Goal: Task Accomplishment & Management: Complete application form

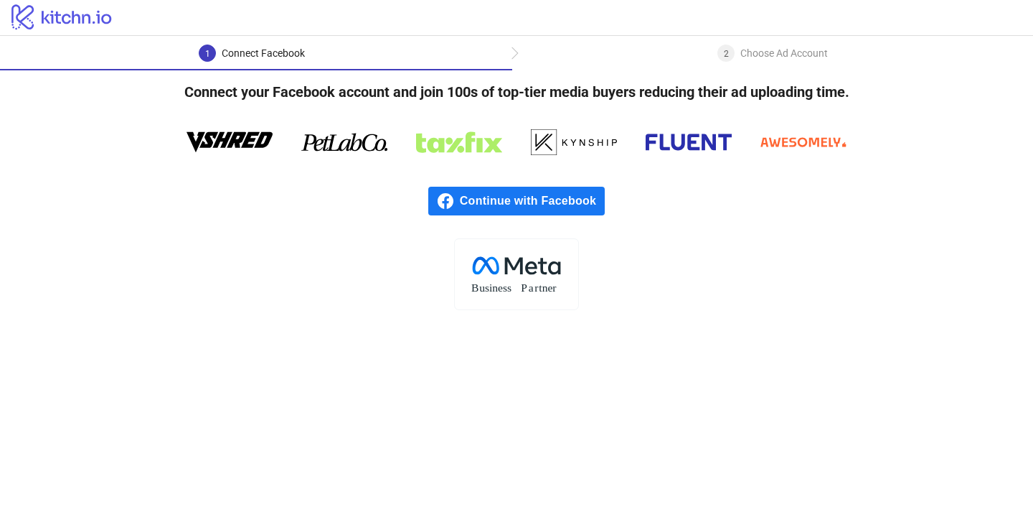
click at [550, 202] on span "Continue with Facebook" at bounding box center [532, 201] width 145 height 29
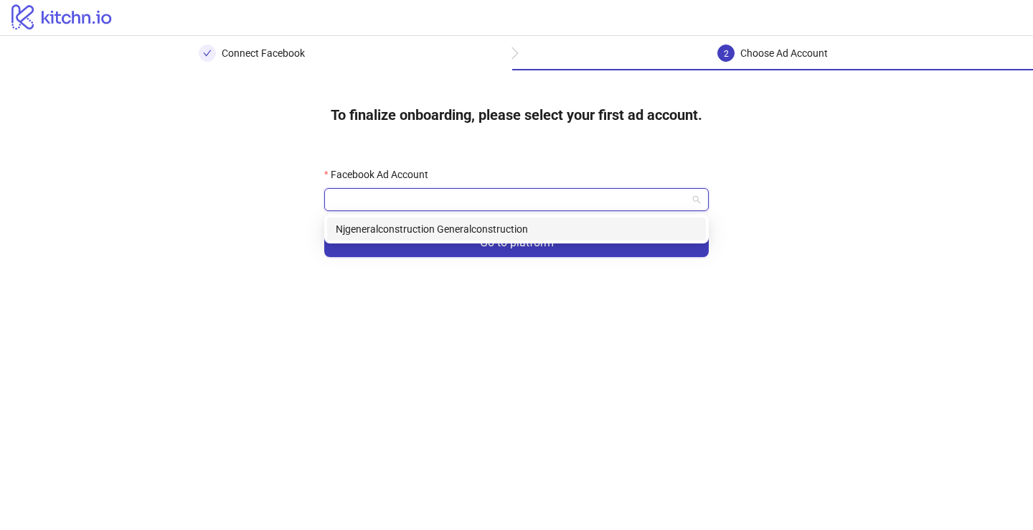
click at [477, 199] on input "Facebook Ad Account" at bounding box center [510, 200] width 354 height 22
click at [476, 227] on div "Njgeneralconstruction Generalconstruction" at bounding box center [517, 229] width 362 height 16
click at [450, 197] on span "Njgeneralconstruction Generalconstruction" at bounding box center [516, 200] width 367 height 22
click at [455, 239] on div "Njgeneralconstruction Generalconstruction" at bounding box center [516, 228] width 379 height 23
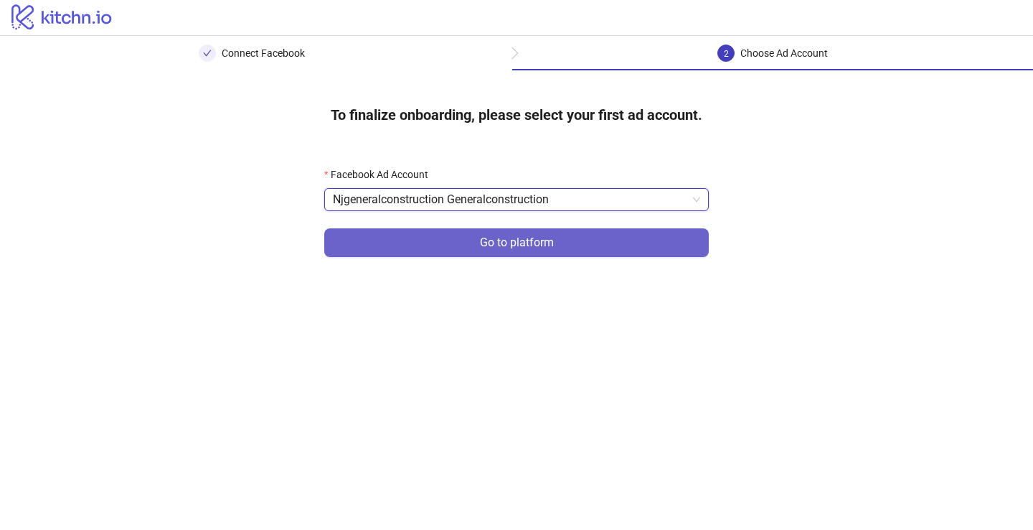
click at [508, 252] on button "Go to platform" at bounding box center [516, 242] width 385 height 29
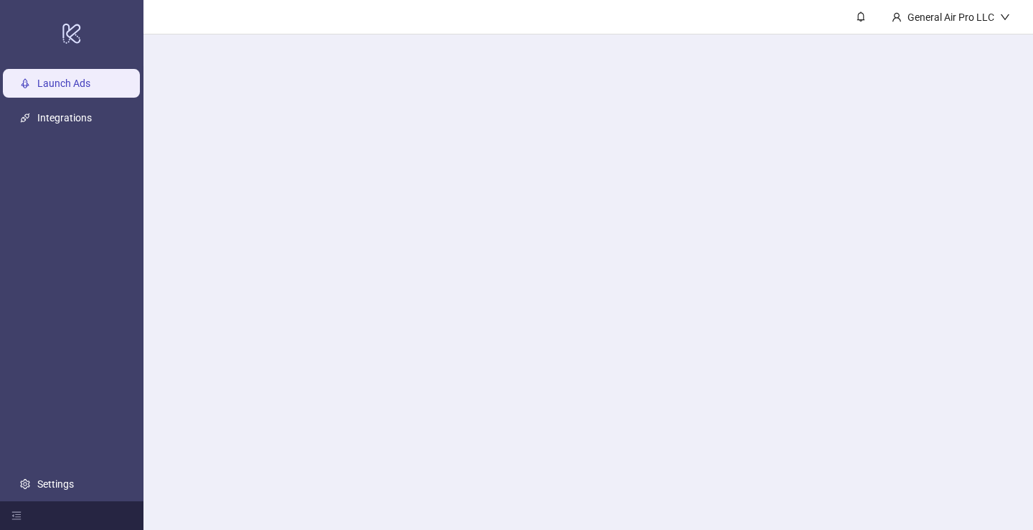
click at [457, 193] on main "General Air Pro LLC" at bounding box center [589, 265] width 890 height 530
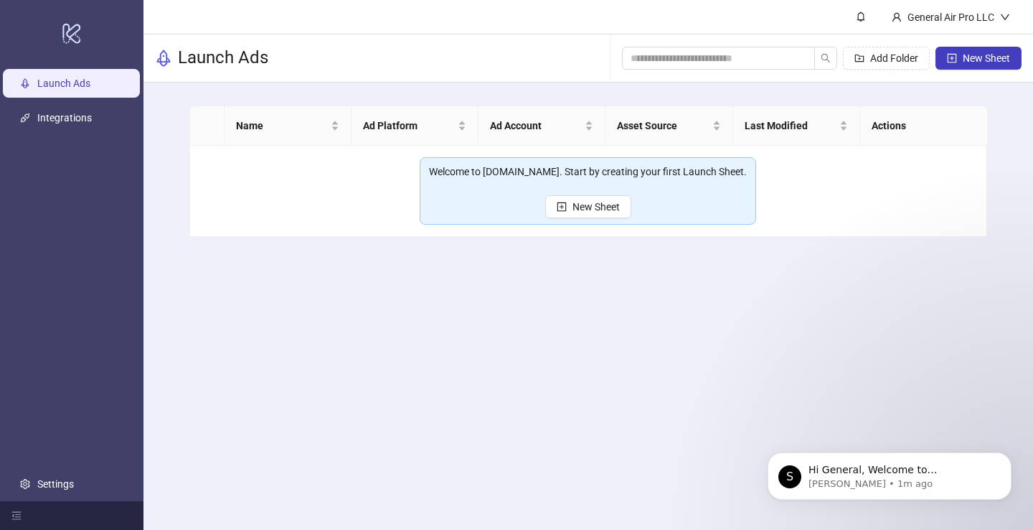
click at [62, 85] on link "Launch Ads" at bounding box center [63, 82] width 53 height 11
click at [933, 17] on div "General Air Pro LLC" at bounding box center [951, 17] width 98 height 16
click at [1000, 18] on icon "down" at bounding box center [1005, 17] width 10 height 10
click at [64, 123] on link "Integrations" at bounding box center [64, 117] width 55 height 11
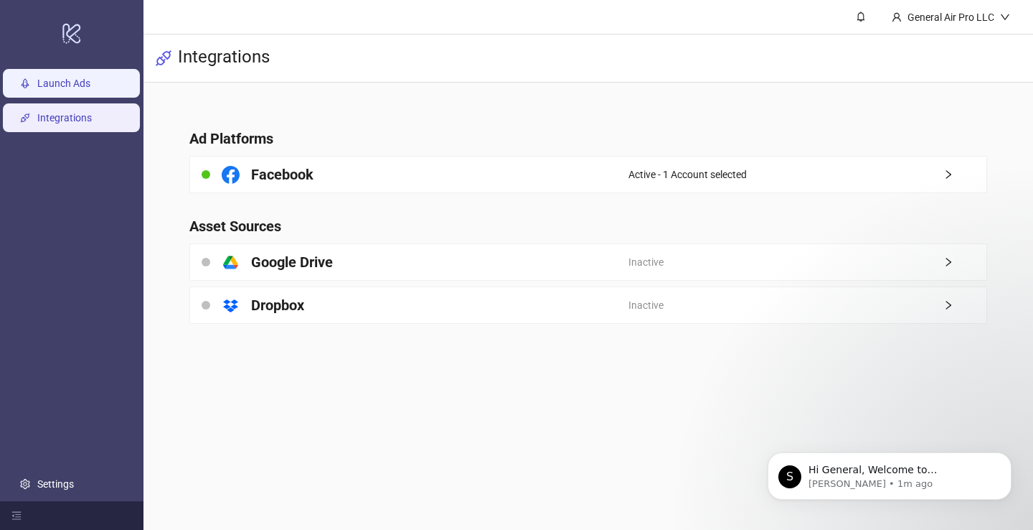
click at [49, 85] on link "Launch Ads" at bounding box center [63, 82] width 53 height 11
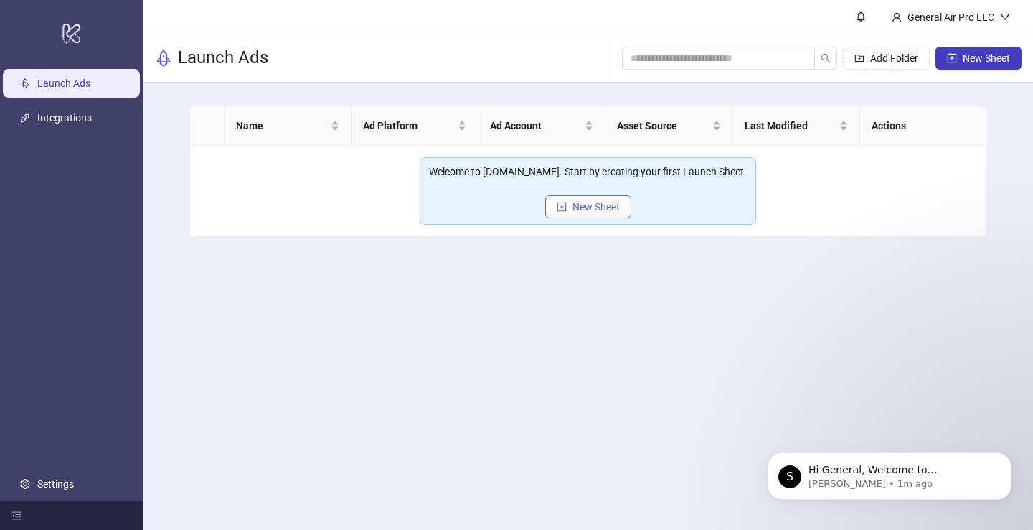
click at [599, 211] on span "New Sheet" at bounding box center [596, 206] width 47 height 11
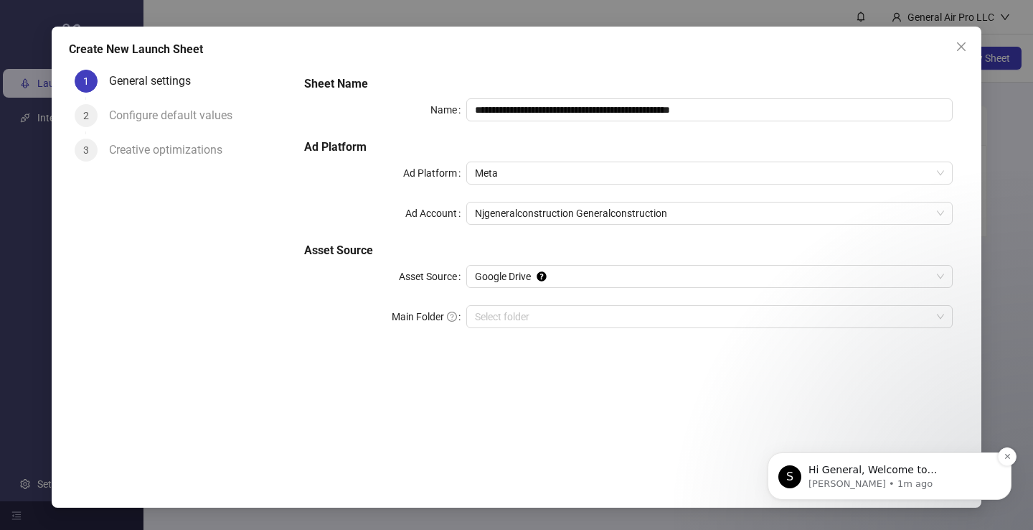
click at [893, 484] on p "[PERSON_NAME] • 1m ago" at bounding box center [901, 483] width 185 height 13
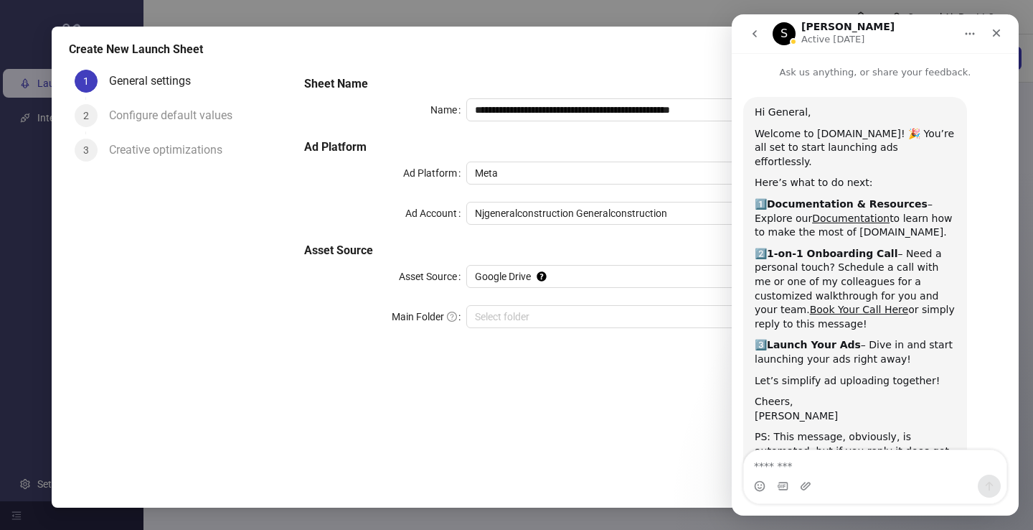
scroll to position [47, 0]
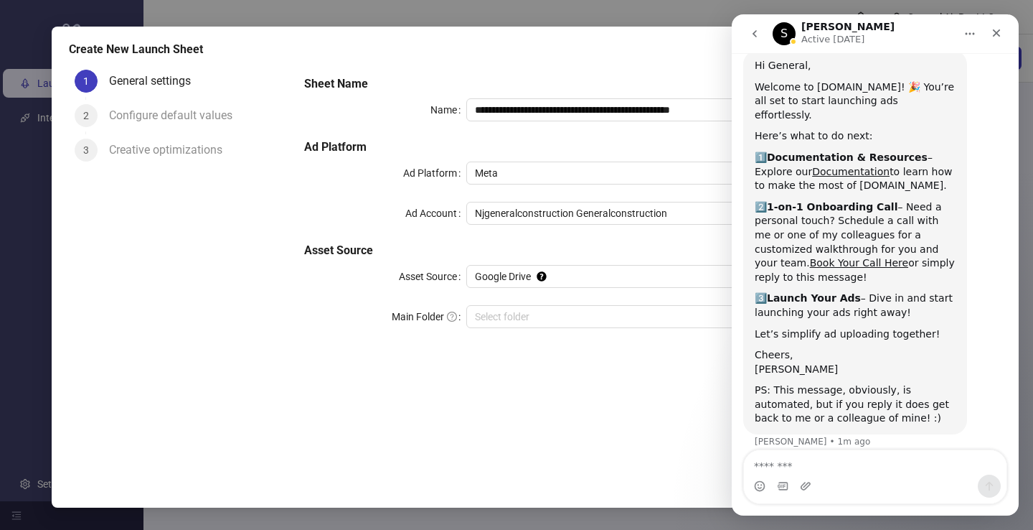
click at [796, 62] on div "Hi General," at bounding box center [855, 66] width 201 height 14
click at [825, 230] on div "2️⃣ 1-on-1 Onboarding Call – Need a personal touch? Schedule a call with me or …" at bounding box center [855, 242] width 201 height 85
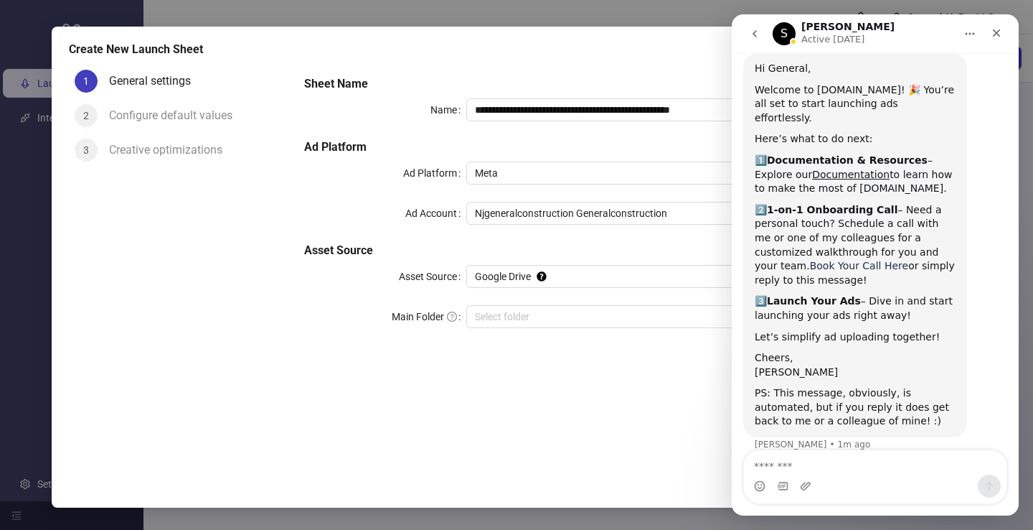
click at [810, 260] on link "Book Your Call Here" at bounding box center [859, 265] width 98 height 11
click at [1001, 35] on icon "Close" at bounding box center [996, 32] width 11 height 11
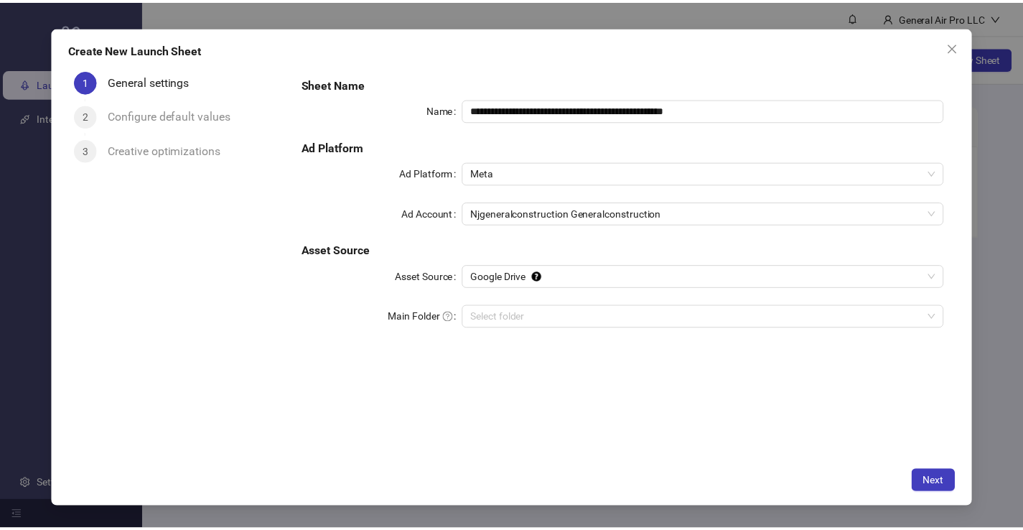
scroll to position [47, 0]
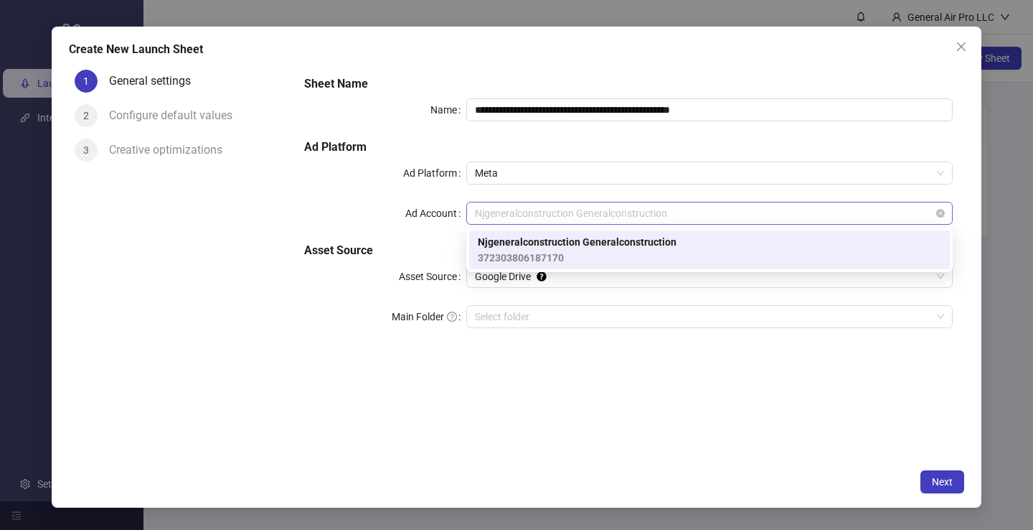
drag, startPoint x: 575, startPoint y: 214, endPoint x: 467, endPoint y: 216, distance: 107.7
click at [467, 216] on div "Njgeneralconstruction Generalconstruction" at bounding box center [709, 213] width 487 height 23
click at [596, 254] on span "372303806187170" at bounding box center [577, 258] width 199 height 16
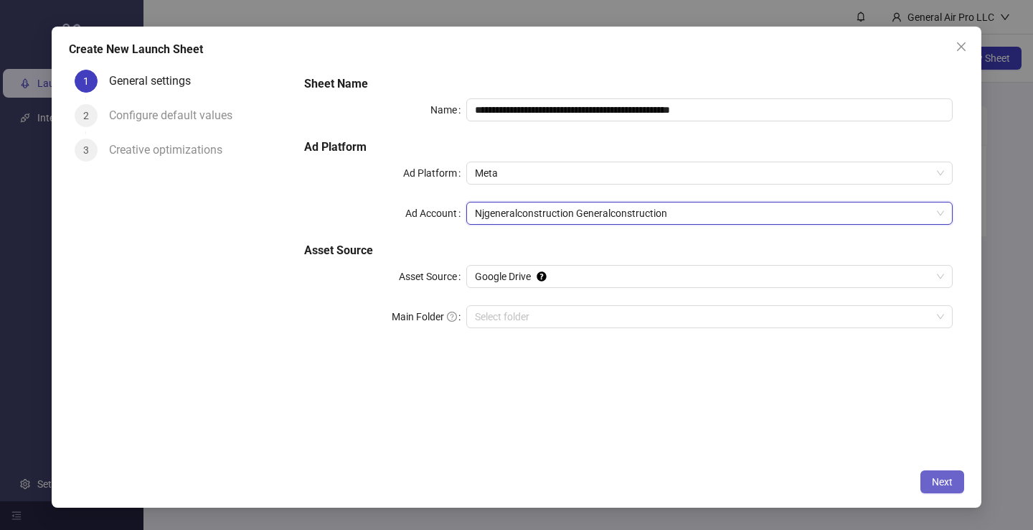
click at [946, 479] on span "Next" at bounding box center [942, 481] width 21 height 11
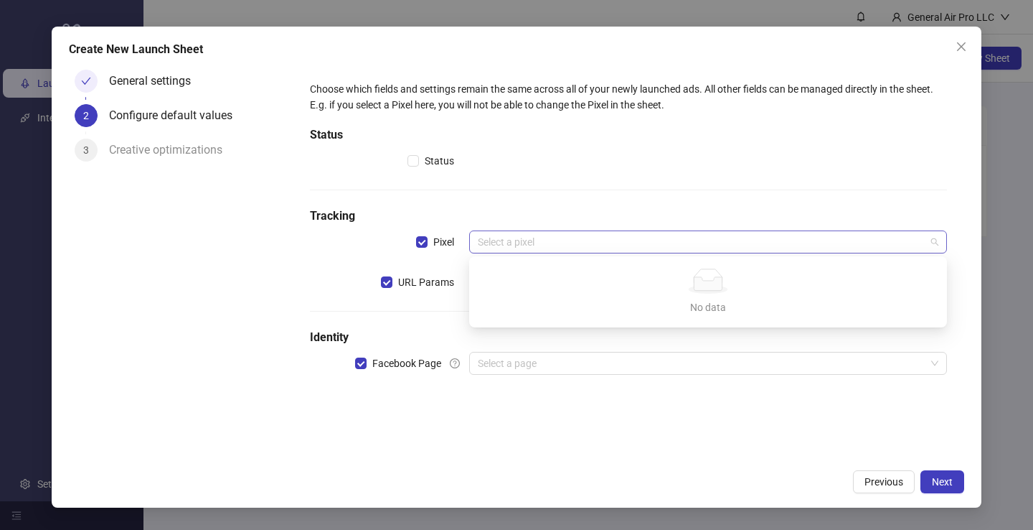
click at [502, 230] on div "Select a pixel" at bounding box center [708, 241] width 478 height 23
click at [511, 232] on input "search" at bounding box center [702, 242] width 448 height 22
click at [444, 286] on span "URL Params" at bounding box center [426, 282] width 67 height 16
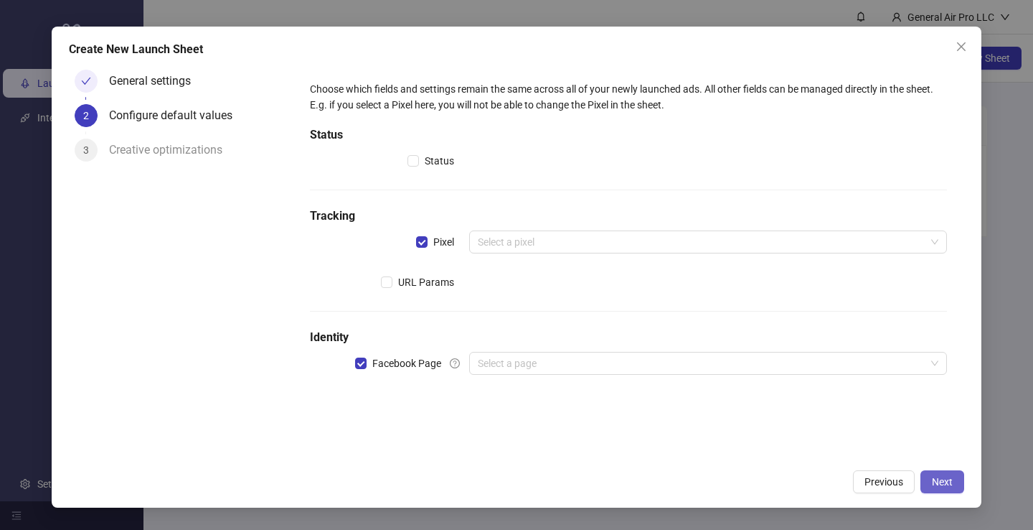
click at [938, 489] on button "Next" at bounding box center [943, 481] width 44 height 23
click at [620, 250] on input "search" at bounding box center [702, 242] width 448 height 22
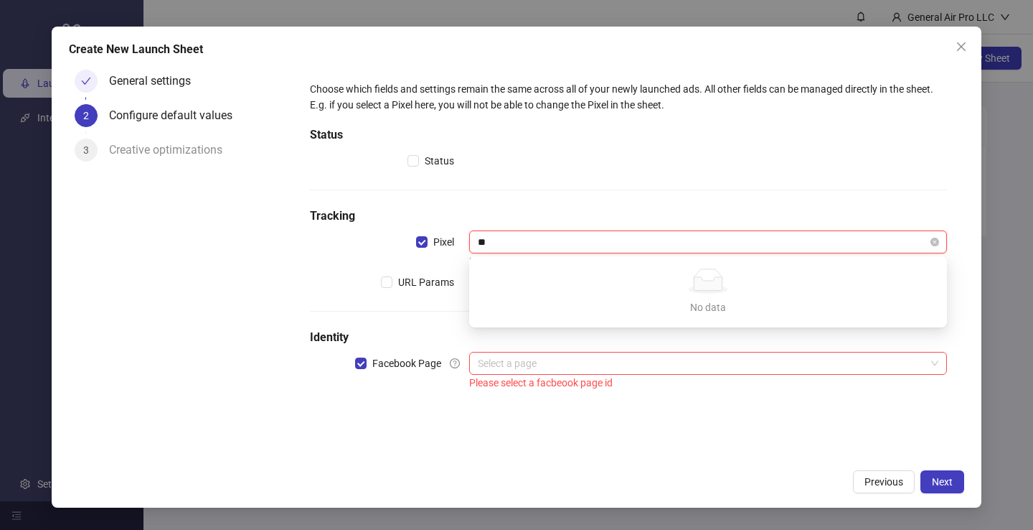
type input "*"
type input "********"
click at [434, 309] on div "Choose which fields and settings remain the same across all of your newly launc…" at bounding box center [628, 236] width 649 height 322
click at [550, 377] on div "Please select a facbeook page id" at bounding box center [708, 383] width 478 height 16
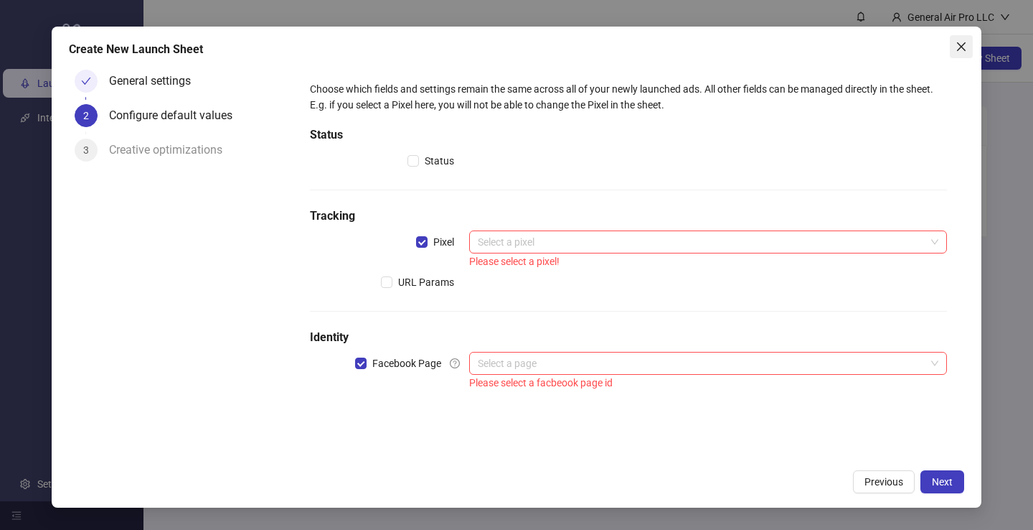
click at [962, 48] on icon "close" at bounding box center [961, 46] width 9 height 9
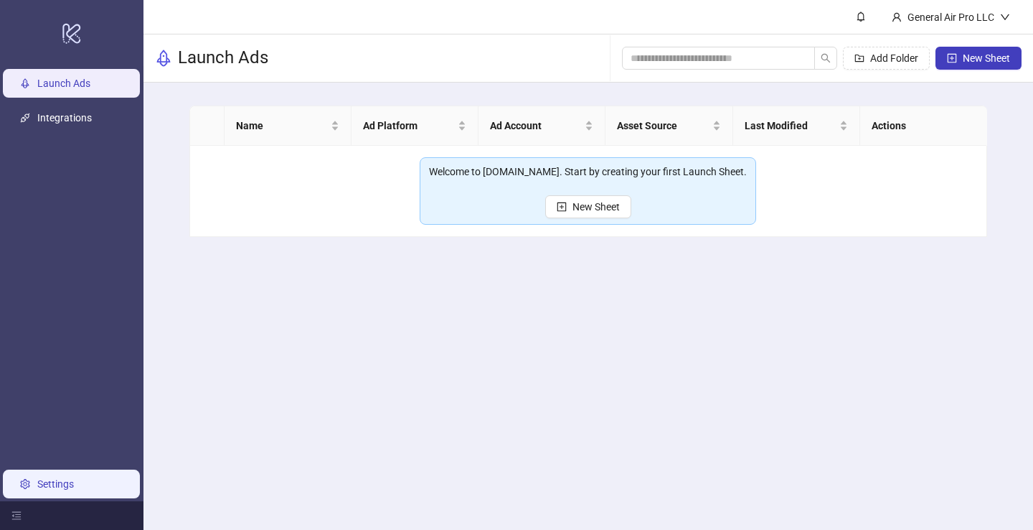
click at [58, 478] on link "Settings" at bounding box center [55, 483] width 37 height 11
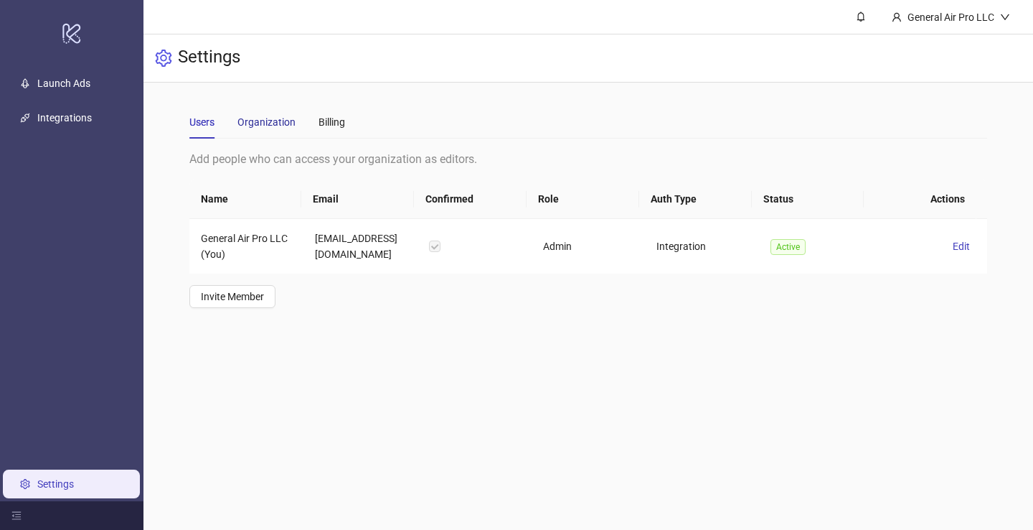
click at [273, 123] on div "Organization" at bounding box center [267, 122] width 58 height 16
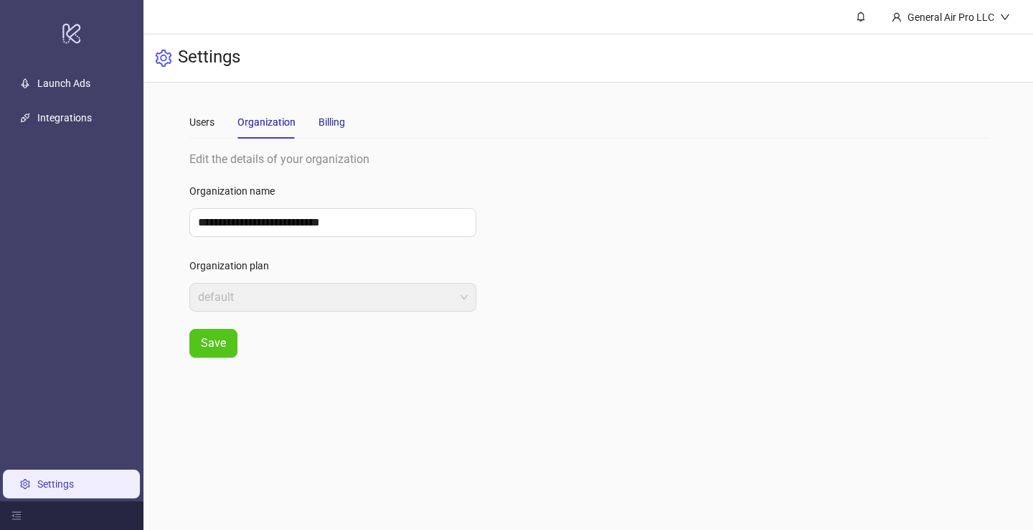
click at [334, 122] on div "Billing" at bounding box center [332, 122] width 27 height 16
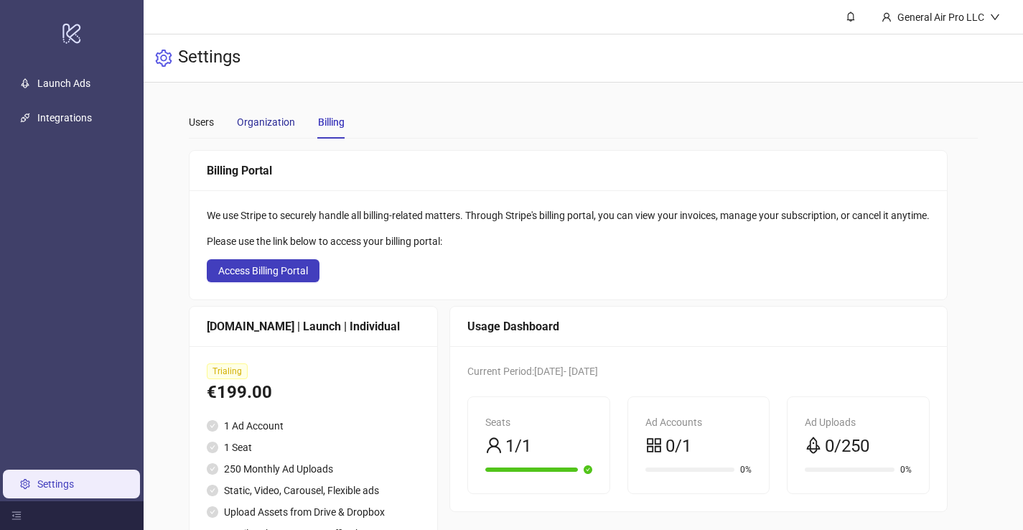
click at [261, 117] on div "Organization" at bounding box center [266, 122] width 58 height 16
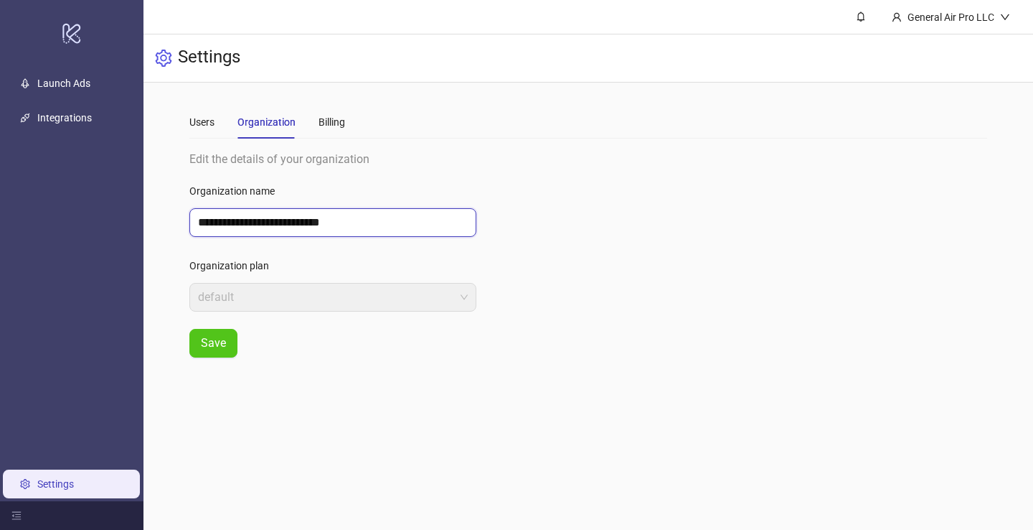
drag, startPoint x: 345, startPoint y: 224, endPoint x: 303, endPoint y: 220, distance: 42.6
click at [303, 220] on input "**********" at bounding box center [332, 222] width 287 height 29
type input "**********"
click at [212, 346] on span "Save" at bounding box center [213, 343] width 25 height 13
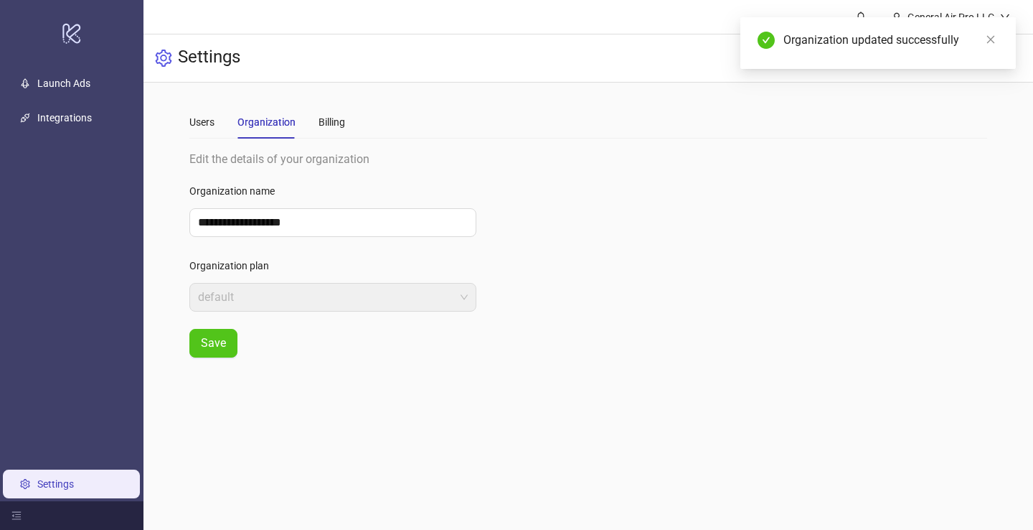
click at [243, 300] on span "default" at bounding box center [333, 296] width 270 height 27
click at [62, 85] on link "Launch Ads" at bounding box center [63, 82] width 53 height 11
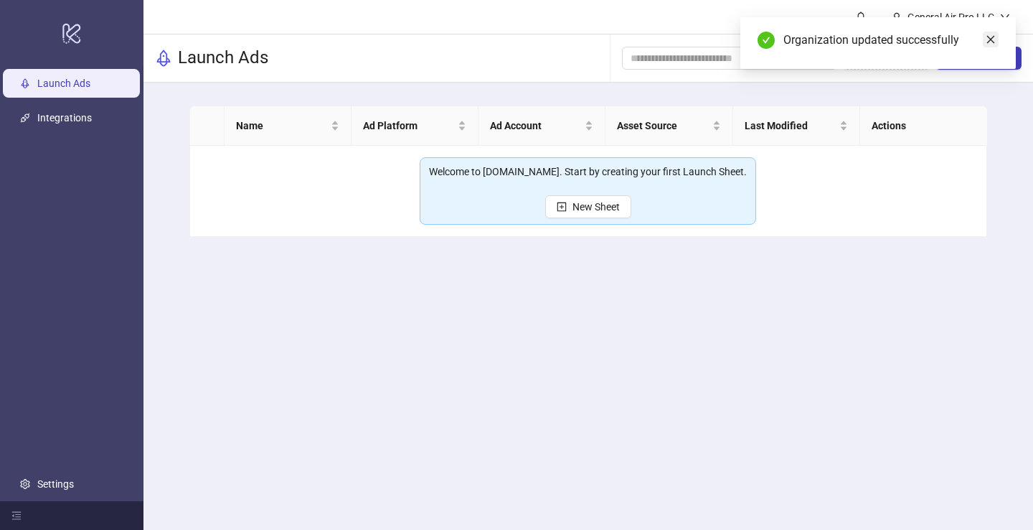
click at [987, 41] on icon "close" at bounding box center [991, 39] width 10 height 10
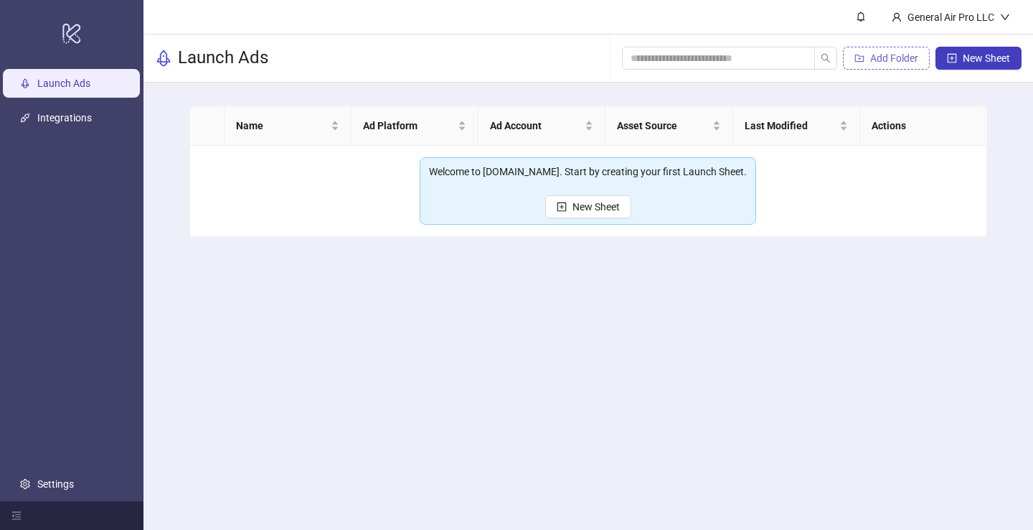
click at [894, 64] on button "Add Folder" at bounding box center [886, 58] width 87 height 23
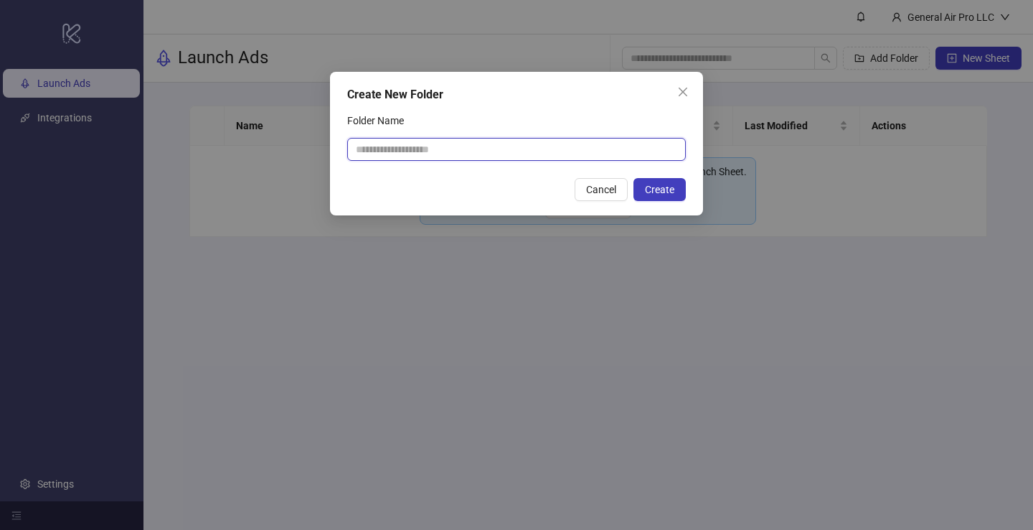
click at [596, 149] on input "Folder Name" at bounding box center [516, 149] width 339 height 23
type input "**********"
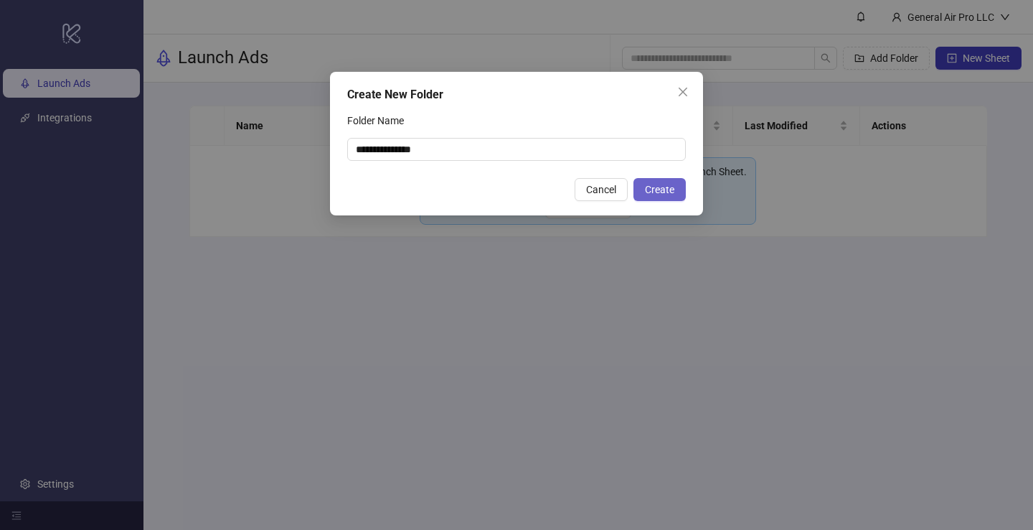
click at [660, 192] on span "Create" at bounding box center [659, 189] width 29 height 11
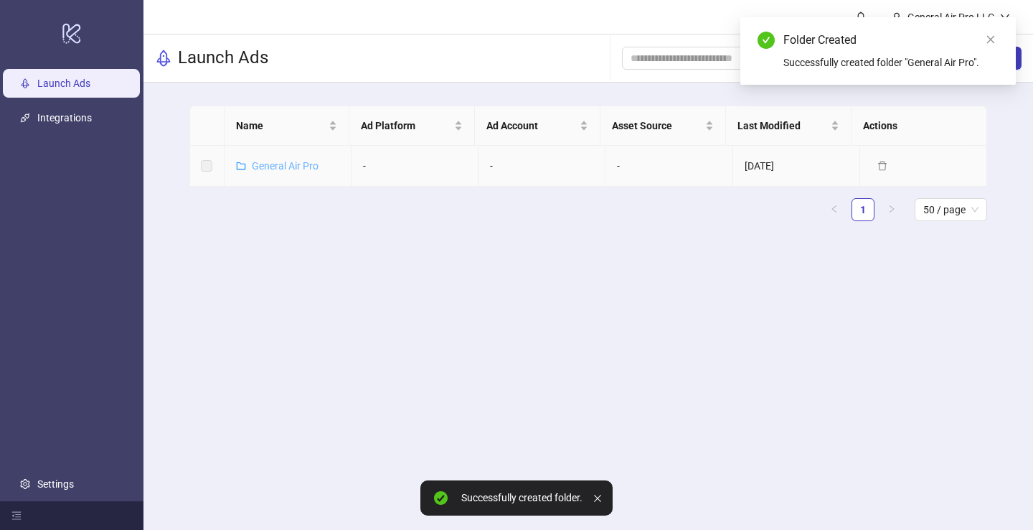
click at [283, 167] on link "General Air Pro" at bounding box center [285, 165] width 67 height 11
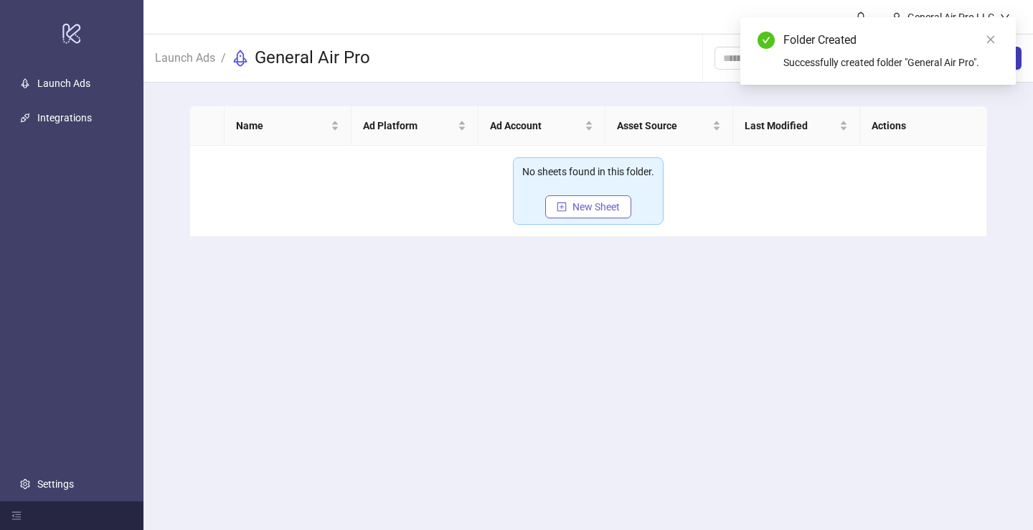
click at [593, 210] on span "New Sheet" at bounding box center [596, 206] width 47 height 11
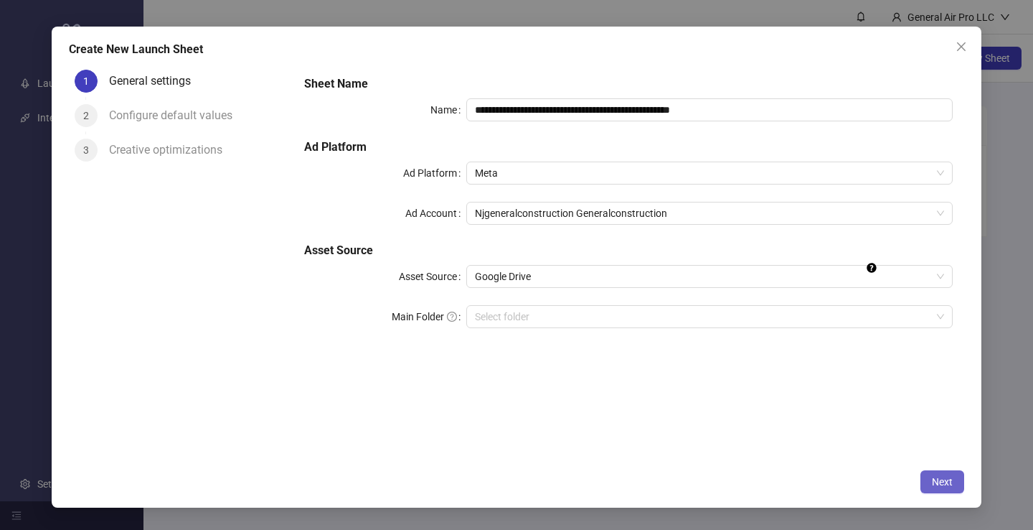
click at [947, 485] on span "Next" at bounding box center [942, 481] width 21 height 11
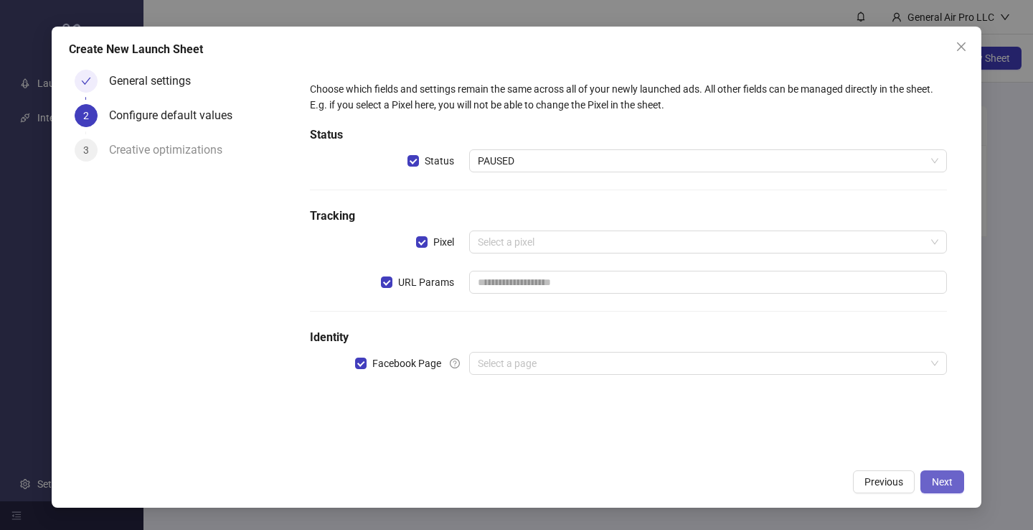
click at [947, 486] on span "Next" at bounding box center [942, 481] width 21 height 11
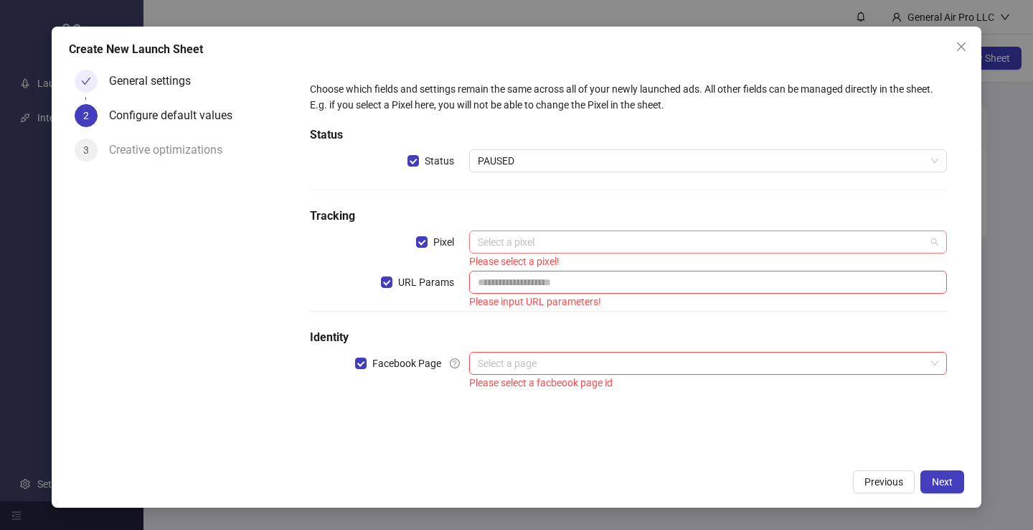
click at [936, 245] on span at bounding box center [708, 242] width 461 height 22
click at [448, 241] on span "Pixel" at bounding box center [444, 242] width 32 height 16
drag, startPoint x: 464, startPoint y: 244, endPoint x: 431, endPoint y: 243, distance: 33.7
click at [431, 243] on label "Pixel" at bounding box center [442, 241] width 53 height 23
copy span "Pixel"
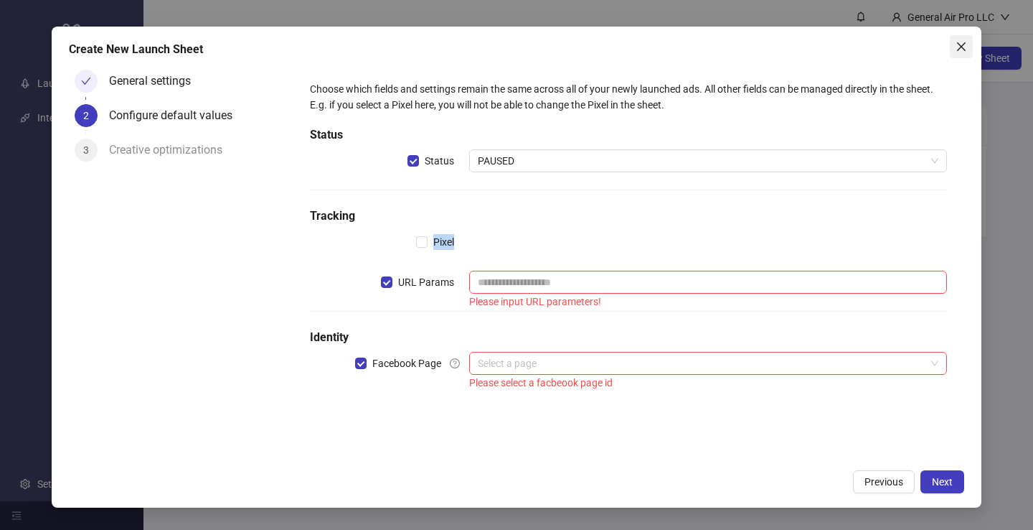
click at [959, 45] on icon "close" at bounding box center [961, 46] width 11 height 11
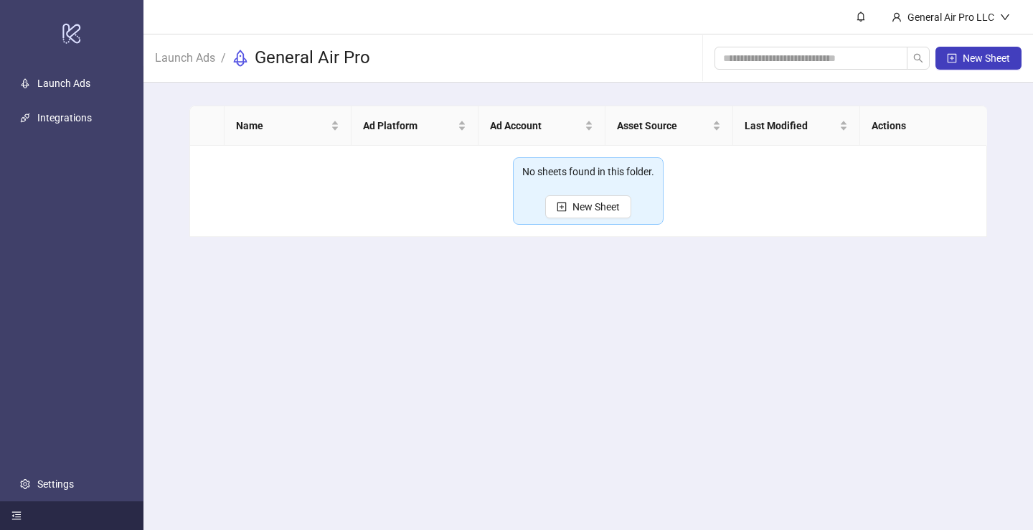
click at [9, 515] on div at bounding box center [72, 515] width 144 height 29
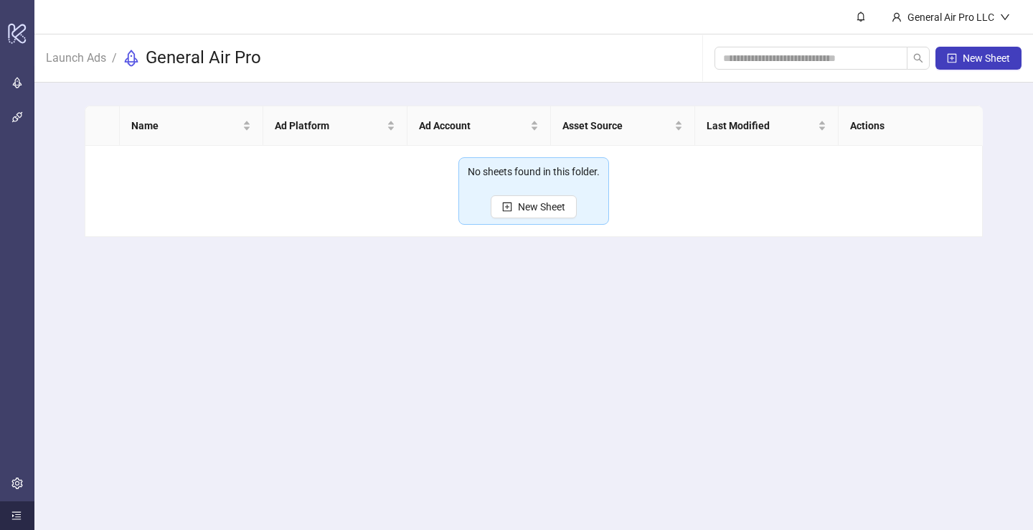
click at [14, 517] on icon "menu-unfold" at bounding box center [16, 515] width 10 height 10
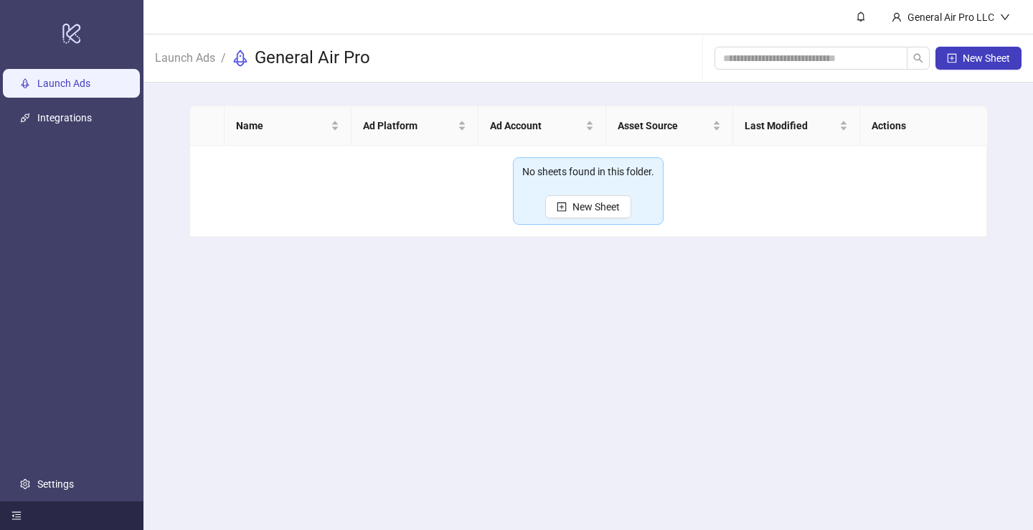
click at [59, 84] on link "Launch Ads" at bounding box center [63, 82] width 53 height 11
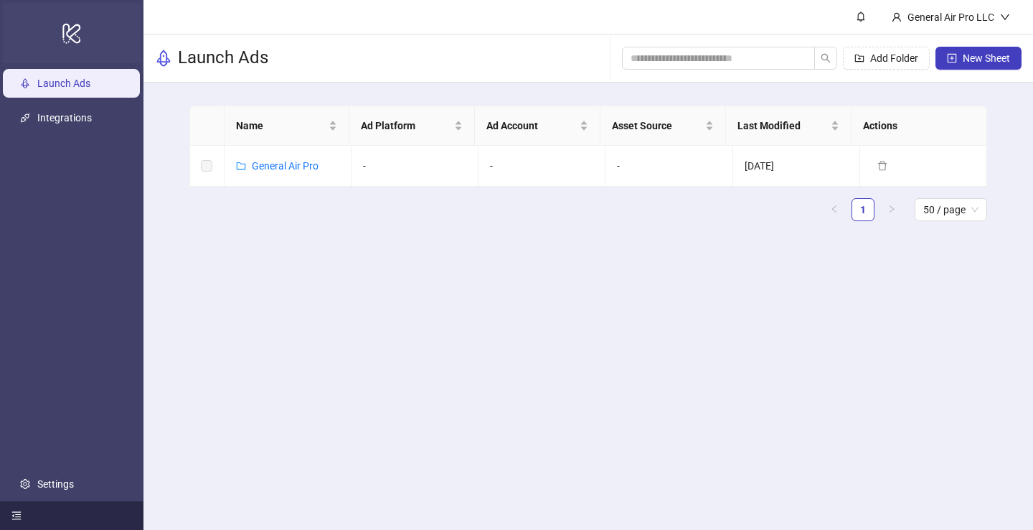
click at [80, 27] on icon at bounding box center [71, 34] width 18 height 20
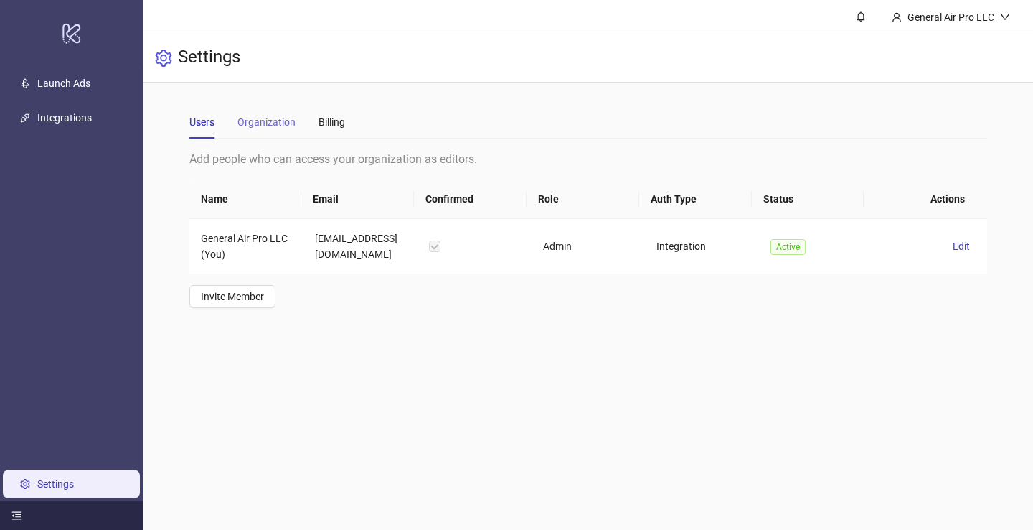
click at [283, 113] on div "Organization" at bounding box center [267, 121] width 58 height 33
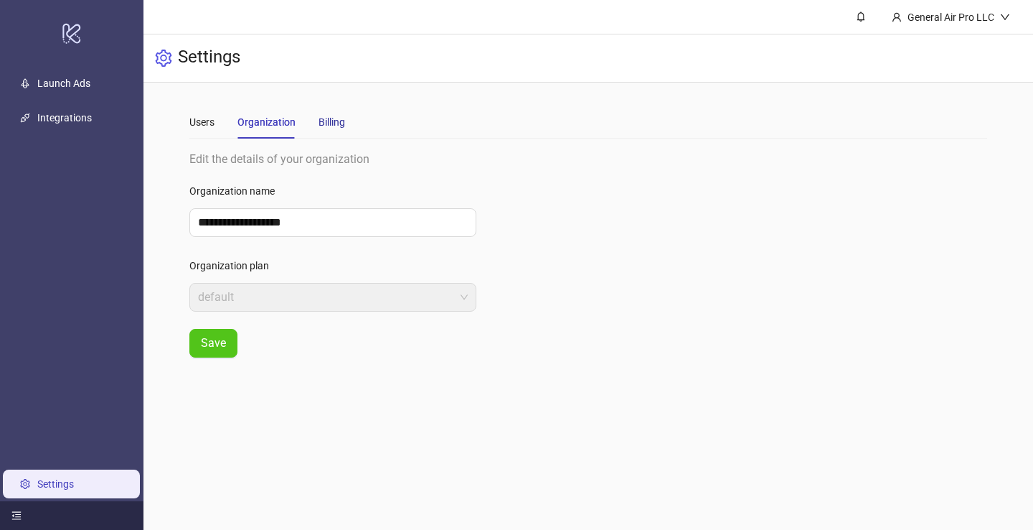
click at [334, 124] on div "Billing" at bounding box center [332, 122] width 27 height 16
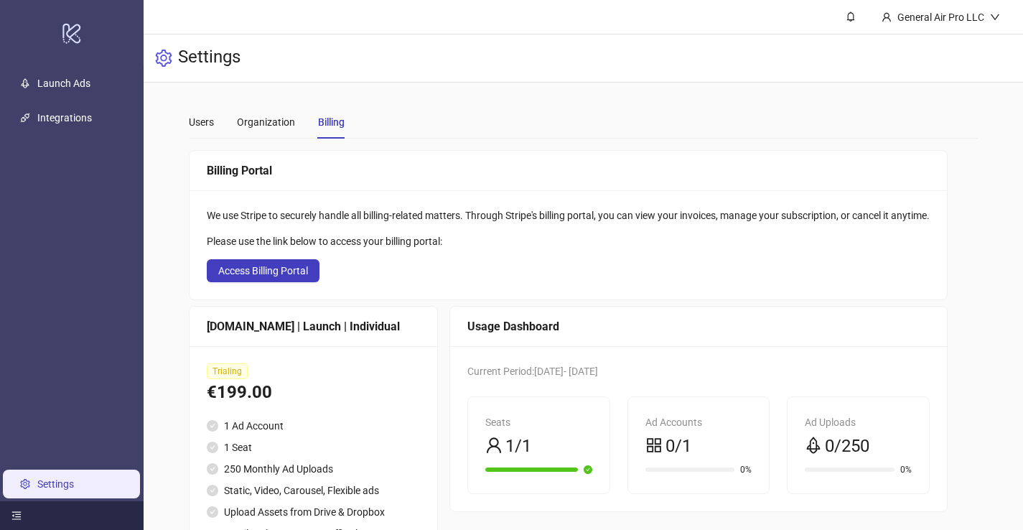
click at [339, 232] on div "We use Stripe to securely handle all billing-related matters. Through Stripe's …" at bounding box center [567, 244] width 757 height 109
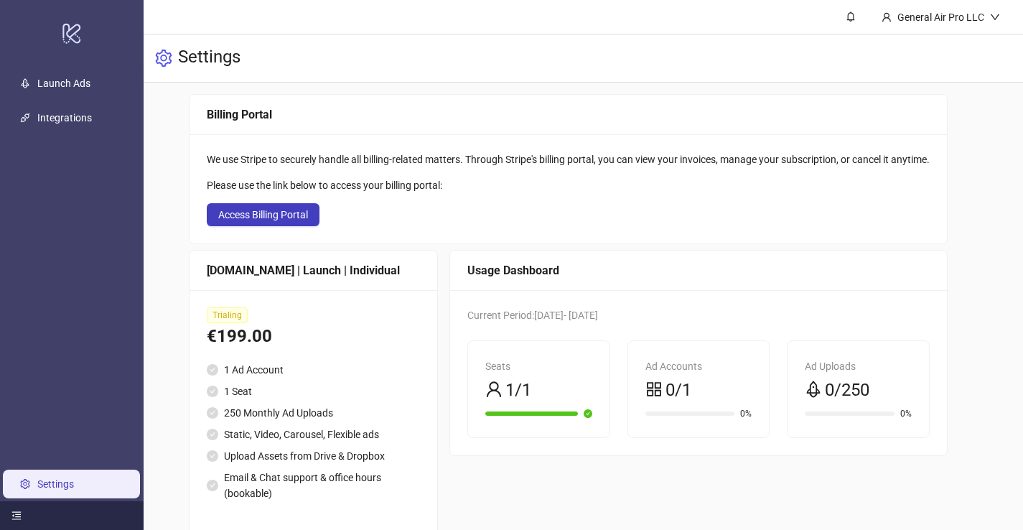
scroll to position [85, 0]
